Goal: Task Accomplishment & Management: Manage account settings

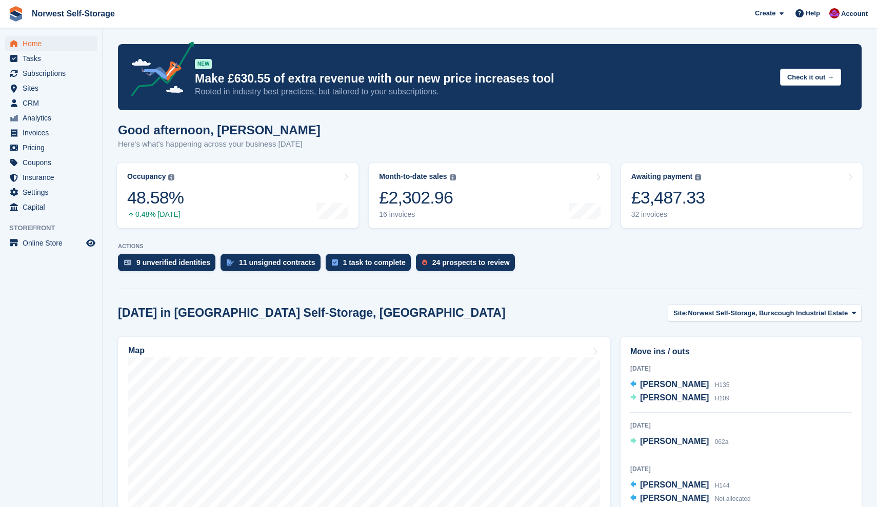
scroll to position [128, 0]
click at [653, 384] on span "[PERSON_NAME]" at bounding box center [674, 384] width 69 height 9
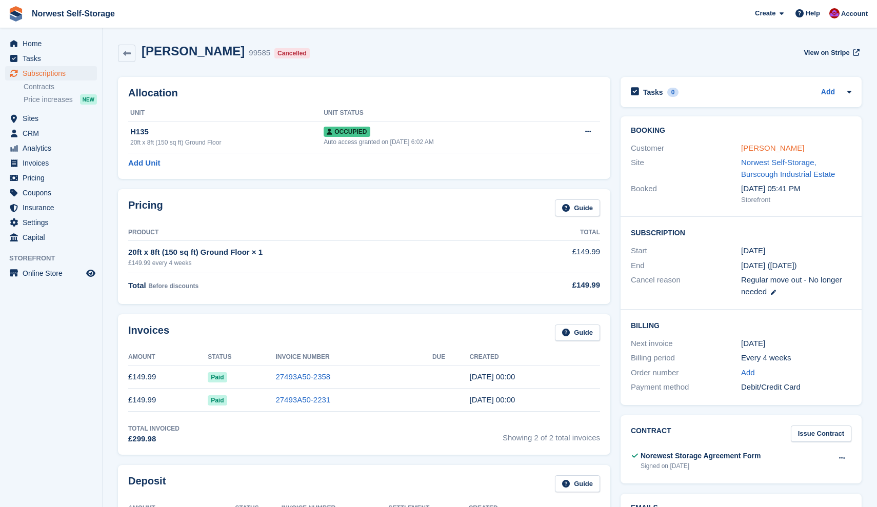
click at [759, 147] on link "[PERSON_NAME]" at bounding box center [772, 148] width 63 height 9
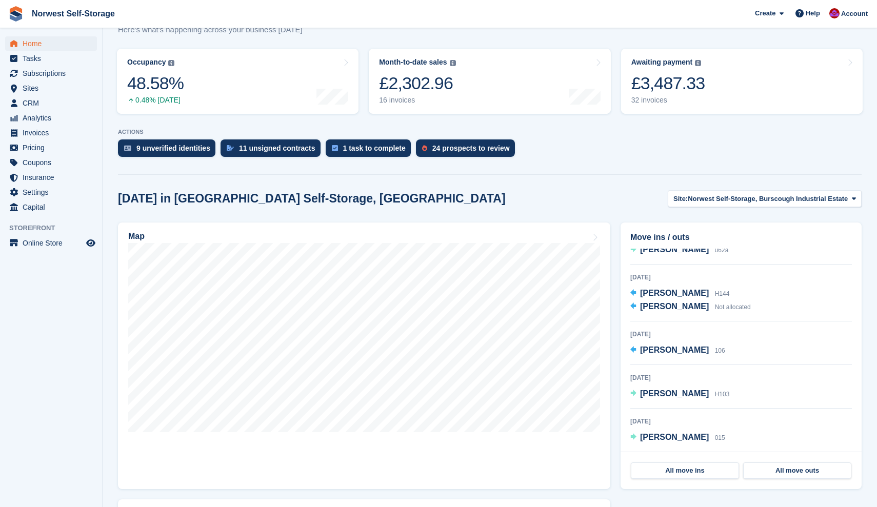
scroll to position [130, 0]
